Goal: Contribute content: Add original content to the website for others to see

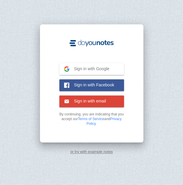
click at [85, 64] on button "Sign in with Google Google" at bounding box center [91, 69] width 65 height 12
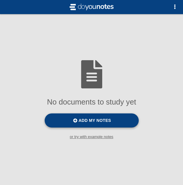
click at [121, 118] on label "Add my notes" at bounding box center [92, 121] width 94 height 14
click at [0, 0] on input "Add my notes" at bounding box center [0, 0] width 0 height 0
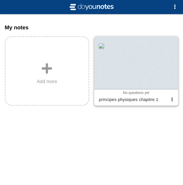
click at [111, 81] on div at bounding box center [136, 62] width 84 height 53
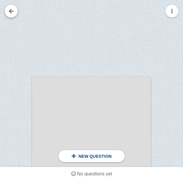
click at [13, 14] on link at bounding box center [11, 11] width 13 height 13
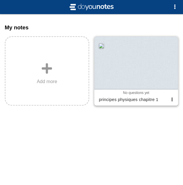
click at [115, 86] on div at bounding box center [136, 62] width 84 height 53
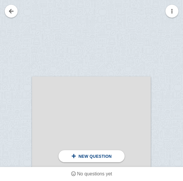
click at [170, 14] on button "button" at bounding box center [172, 11] width 13 height 13
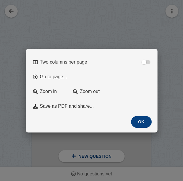
click at [135, 123] on button "OK" at bounding box center [141, 122] width 21 height 12
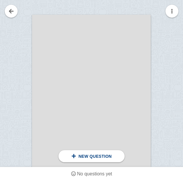
scroll to position [64, 0]
click at [104, 161] on div "New question" at bounding box center [92, 156] width 66 height 12
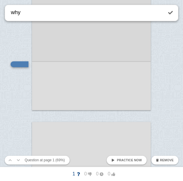
type textarea "why"
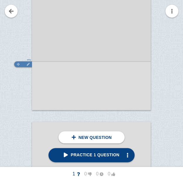
click at [24, 63] on div at bounding box center [23, 64] width 18 height 6
